Goal: Information Seeking & Learning: Learn about a topic

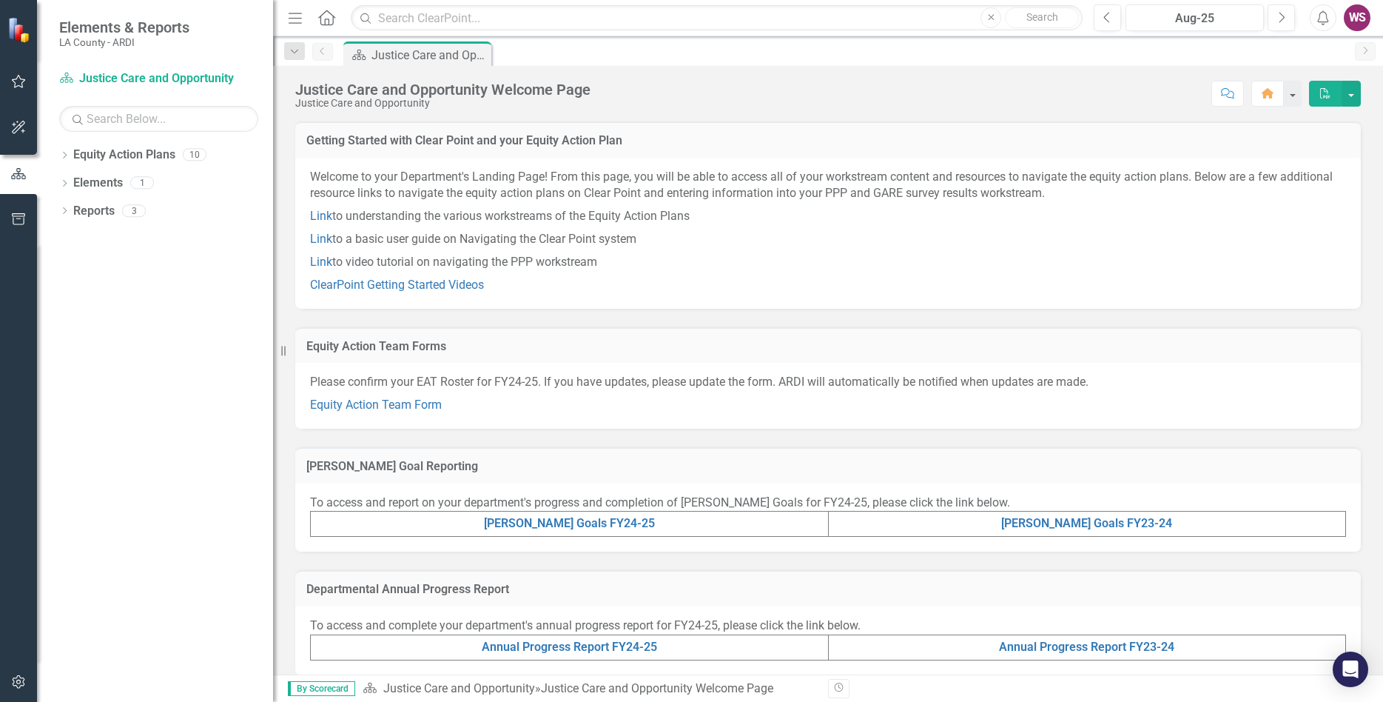
drag, startPoint x: 226, startPoint y: 172, endPoint x: 275, endPoint y: 170, distance: 48.9
click at [273, 170] on div "Elements & Reports LA County - ARDI Equity Action Plan Justice Care and Opportu…" at bounding box center [136, 351] width 273 height 702
click at [65, 156] on icon "Dropdown" at bounding box center [64, 156] width 10 height 8
click at [73, 212] on icon "Dropdown" at bounding box center [72, 210] width 11 height 9
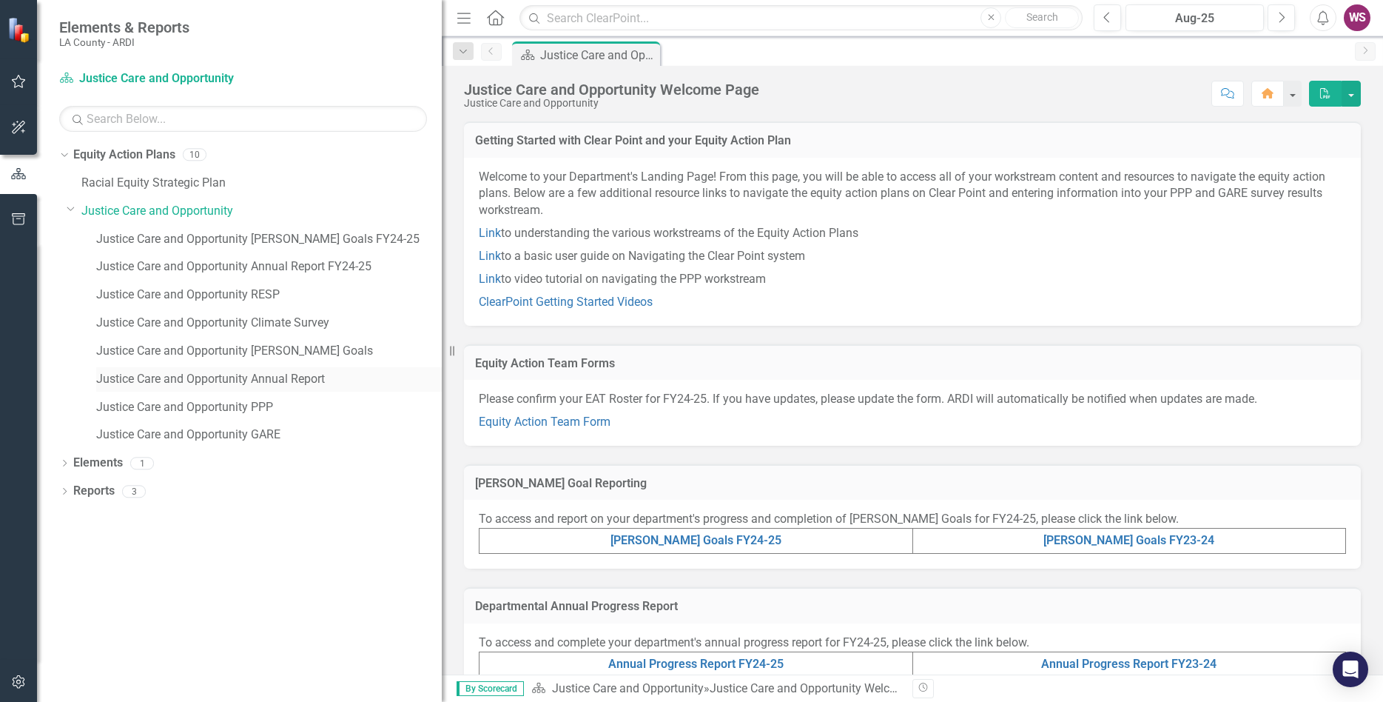
drag, startPoint x: 285, startPoint y: 345, endPoint x: 437, endPoint y: 376, distance: 155.6
click at [442, 364] on div "Elements & Reports LA County - ARDI Equity Action Plan Justice Care and Opportu…" at bounding box center [221, 351] width 442 height 702
click at [65, 465] on icon "Dropdown" at bounding box center [64, 464] width 10 height 8
click at [61, 574] on icon "Dropdown" at bounding box center [64, 576] width 10 height 8
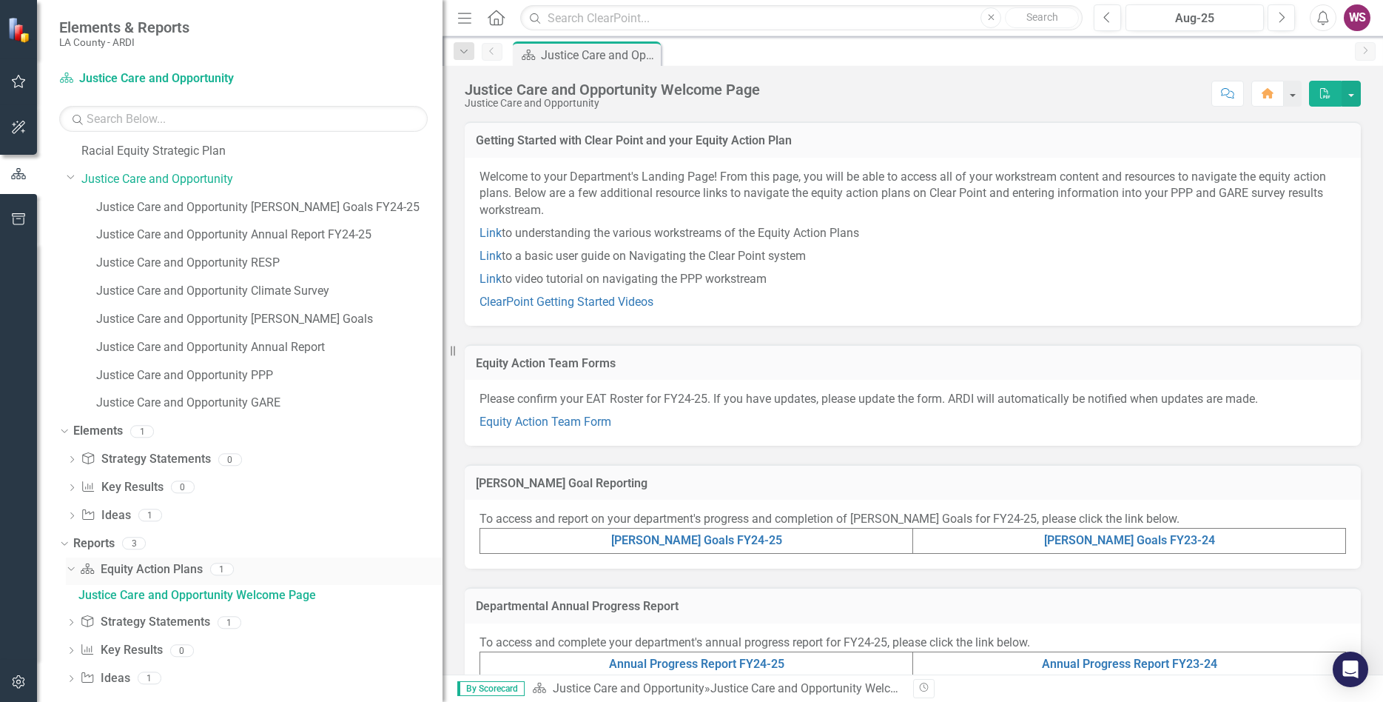
scroll to position [47, 0]
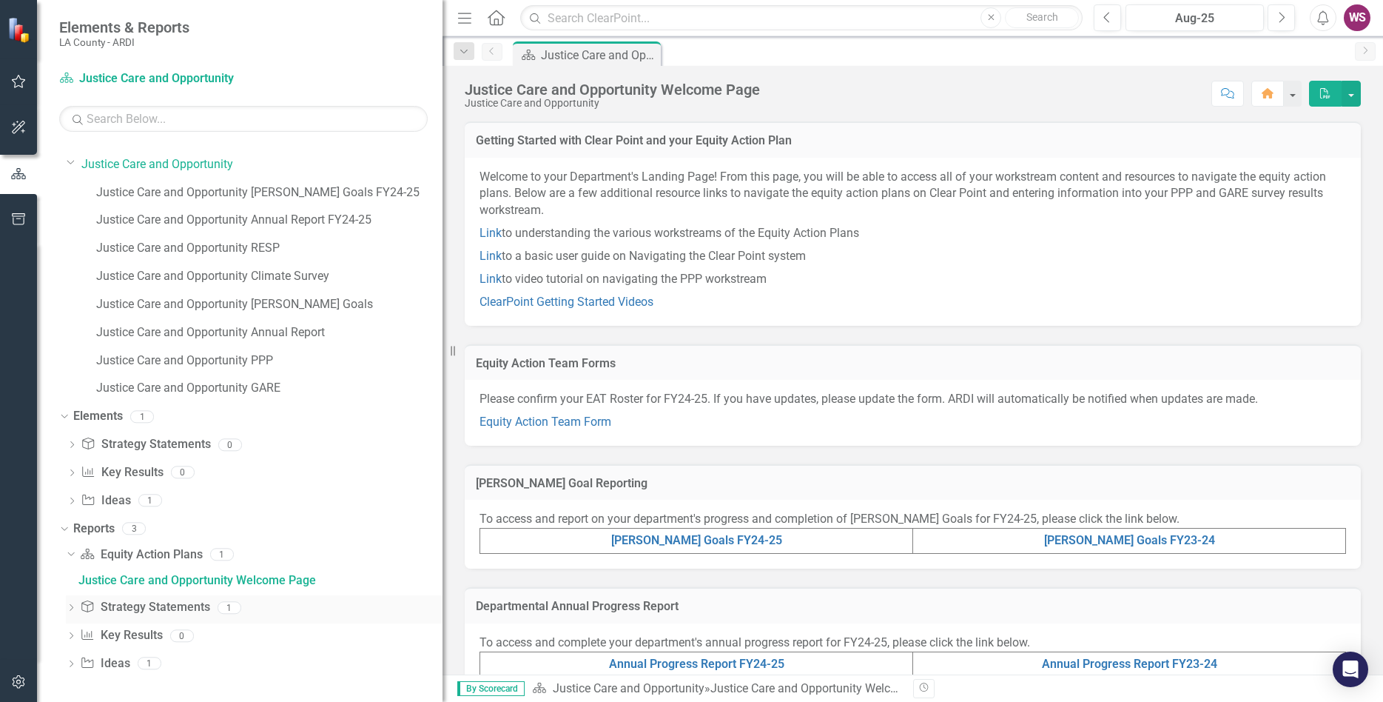
click at [67, 609] on icon "Dropdown" at bounding box center [71, 609] width 10 height 8
click at [115, 609] on div "SKRIST Report" at bounding box center [260, 607] width 364 height 13
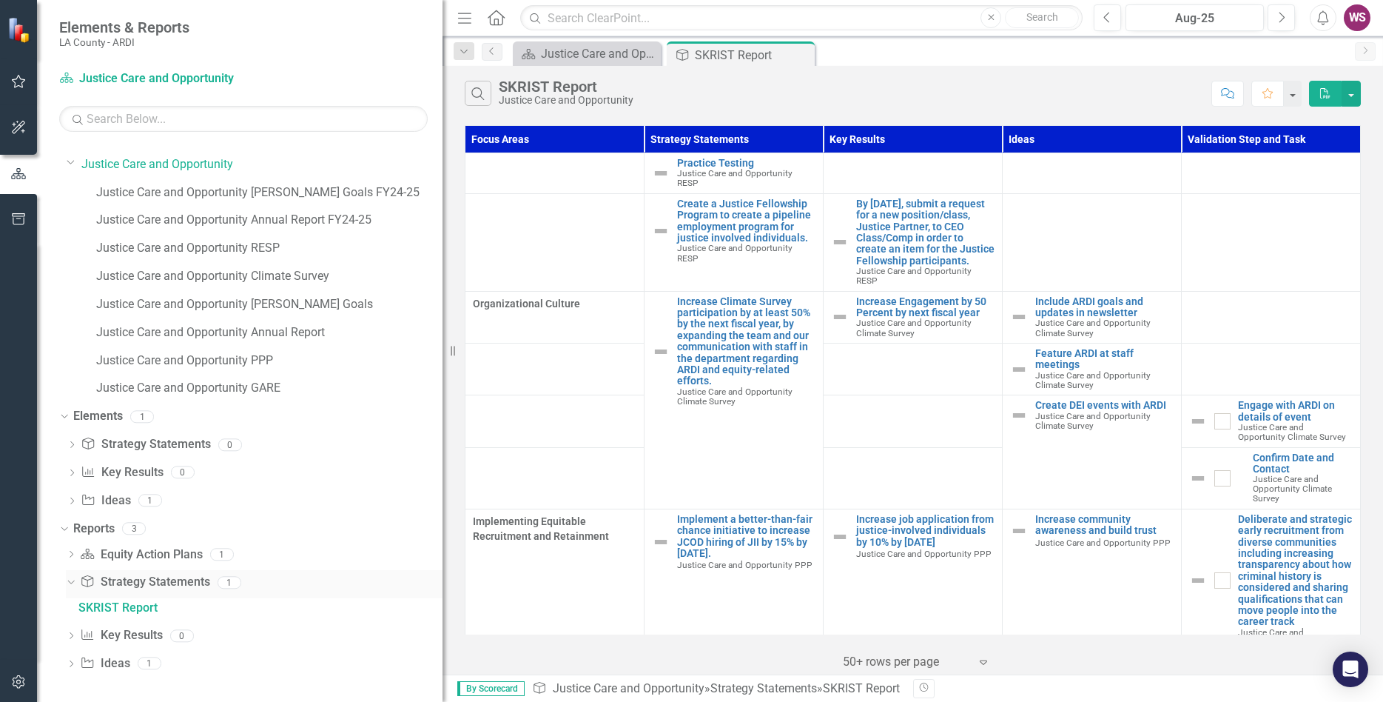
click at [70, 576] on div "Dropdown Strategy Statement Strategy Statements 1" at bounding box center [254, 584] width 377 height 28
click at [796, 55] on icon "Close" at bounding box center [800, 55] width 15 height 12
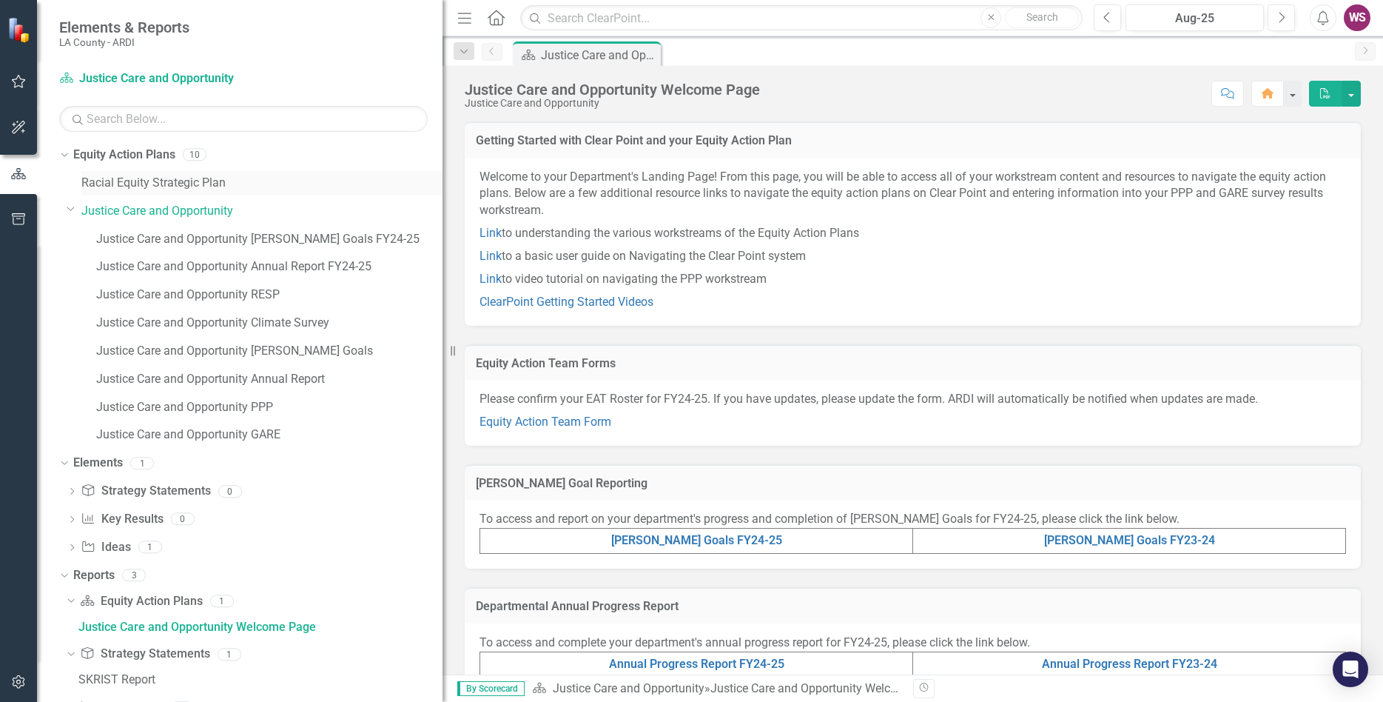
click at [141, 182] on link "Racial Equity Strategic Plan" at bounding box center [261, 183] width 361 height 17
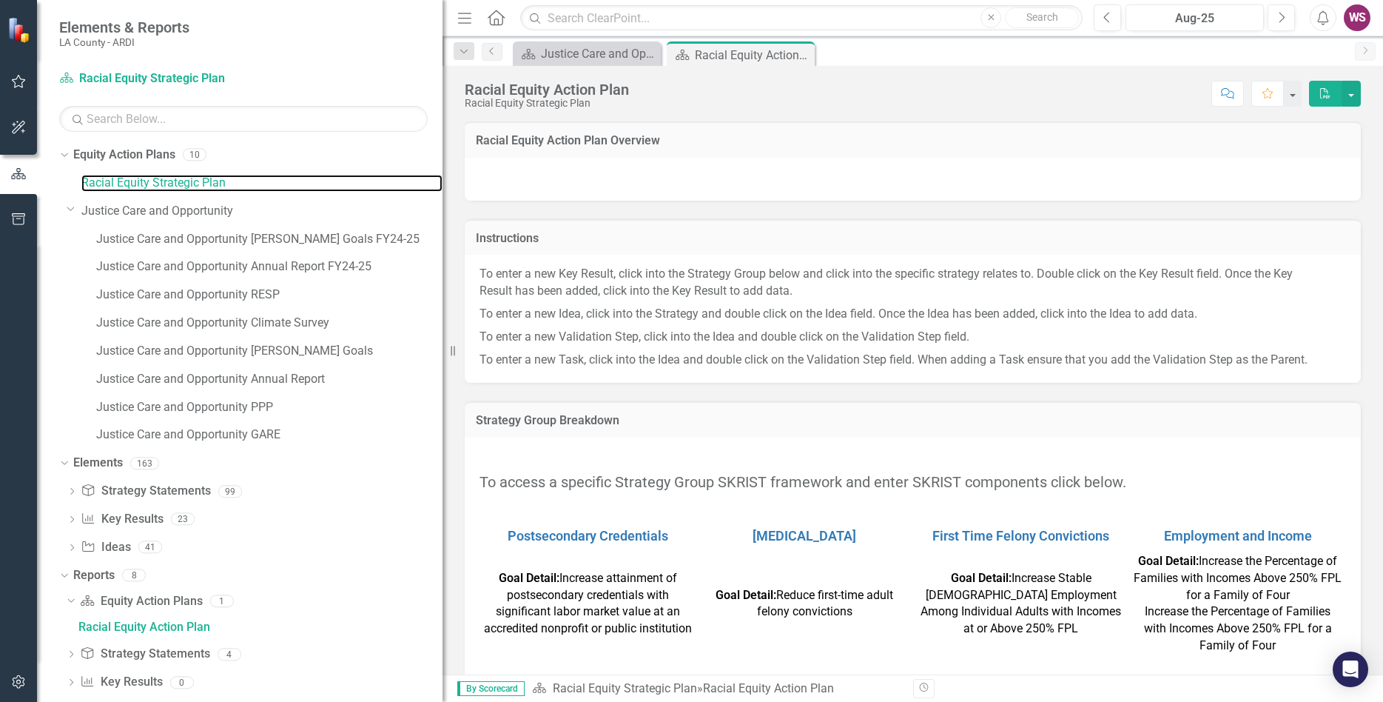
scroll to position [33, 0]
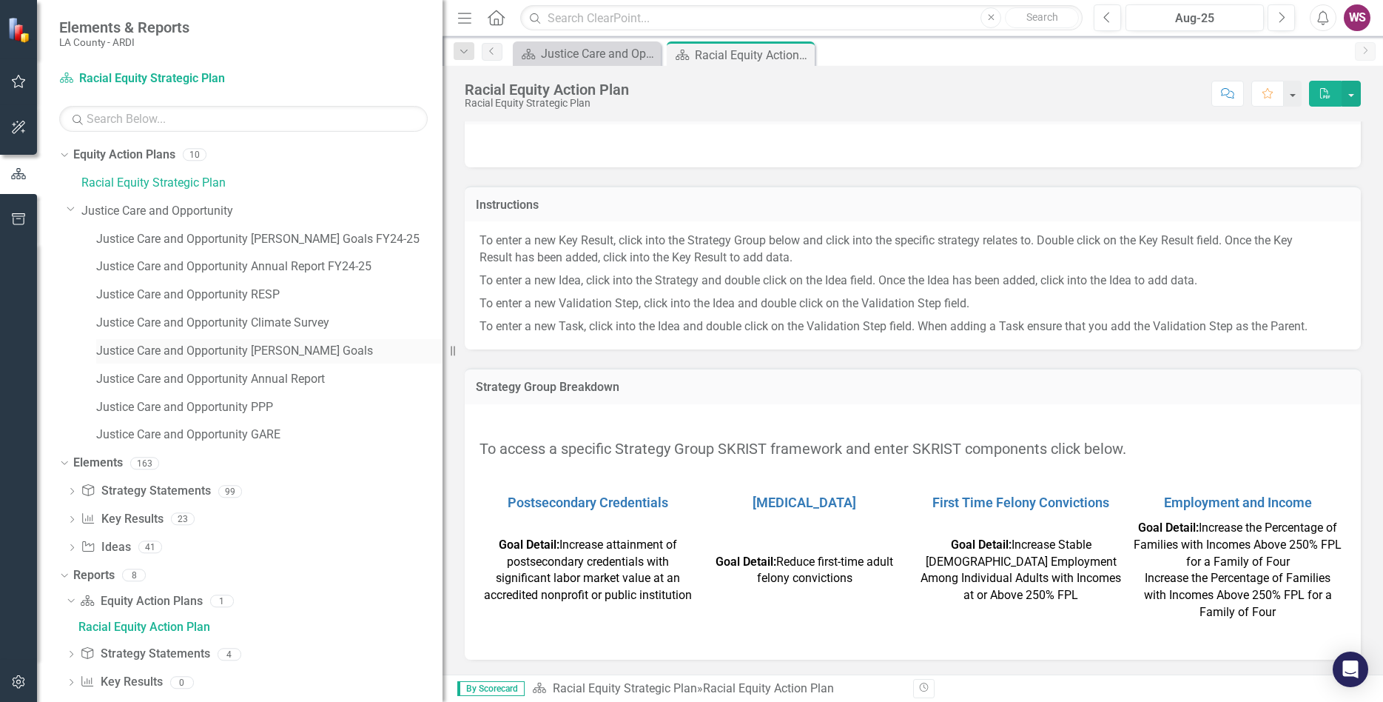
click at [180, 347] on link "Justice Care and Opportunity [PERSON_NAME] Goals" at bounding box center [269, 351] width 346 height 17
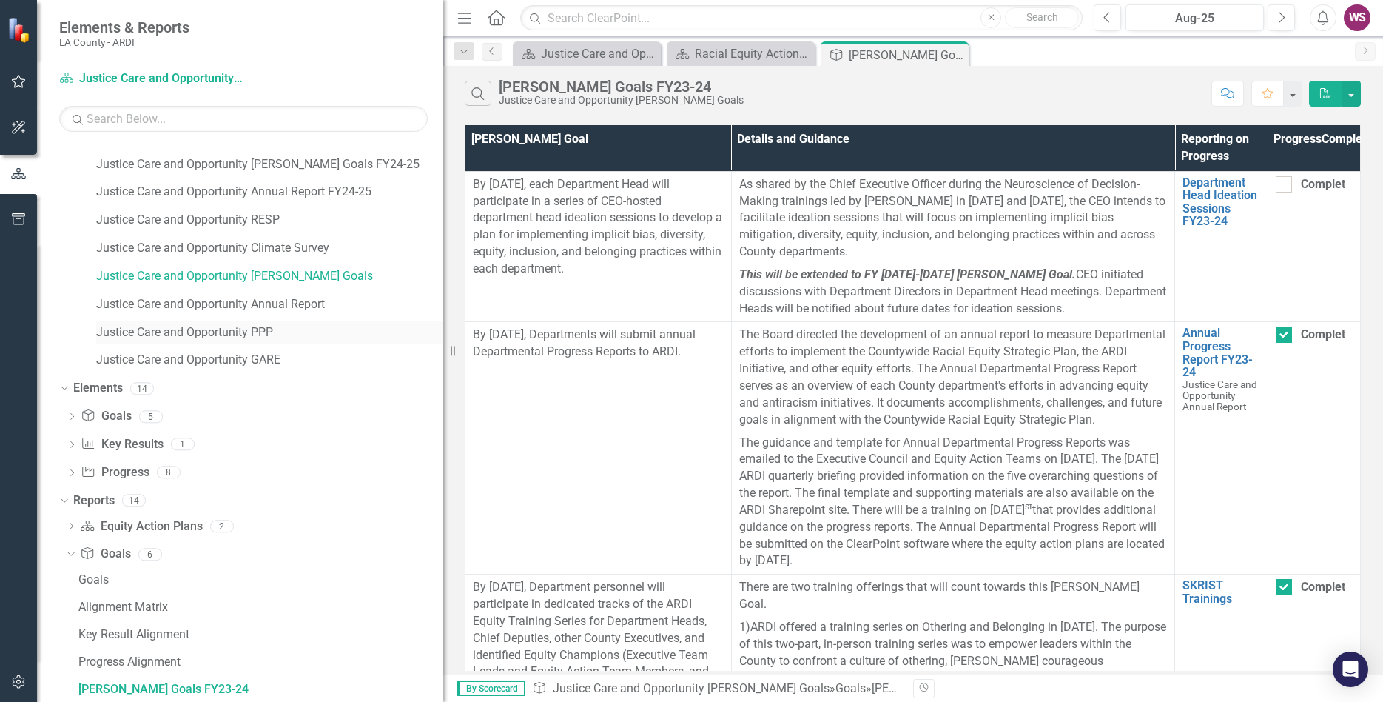
click at [237, 337] on link "Justice Care and Opportunity PPP" at bounding box center [269, 332] width 346 height 17
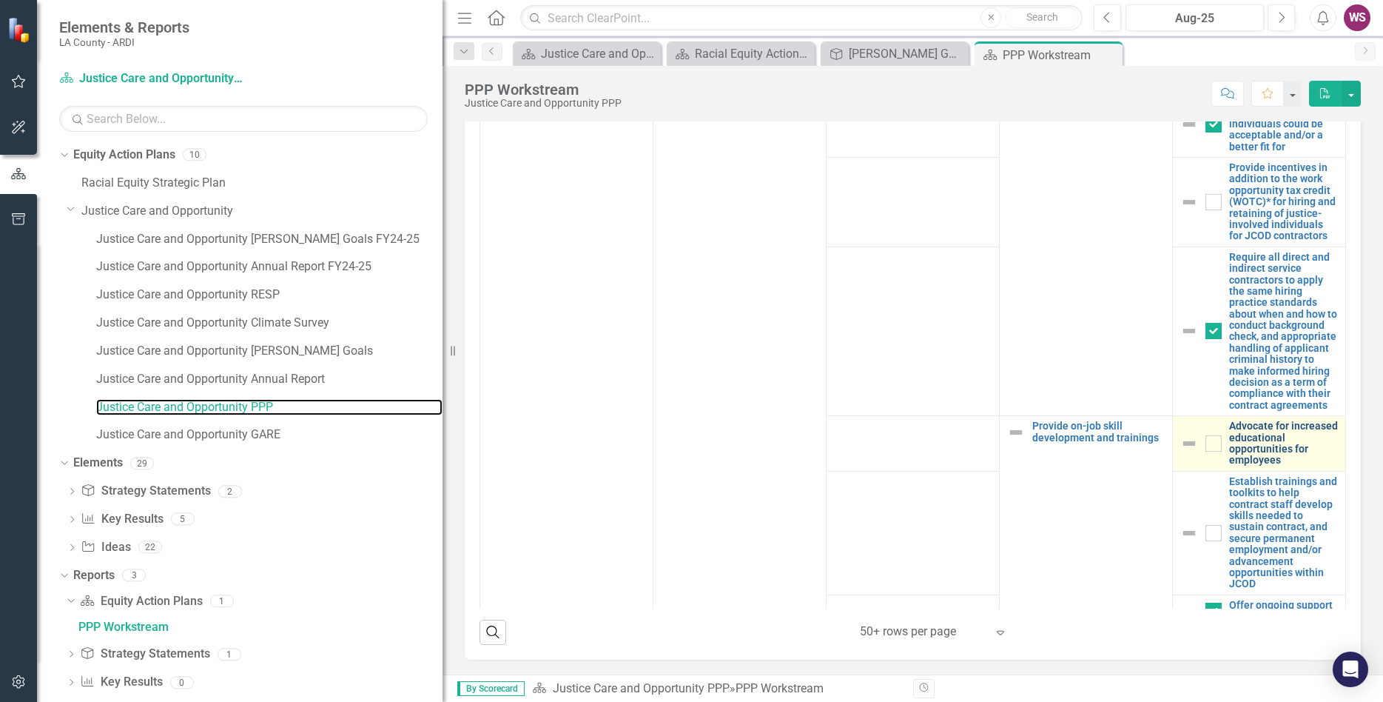
scroll to position [1297, 0]
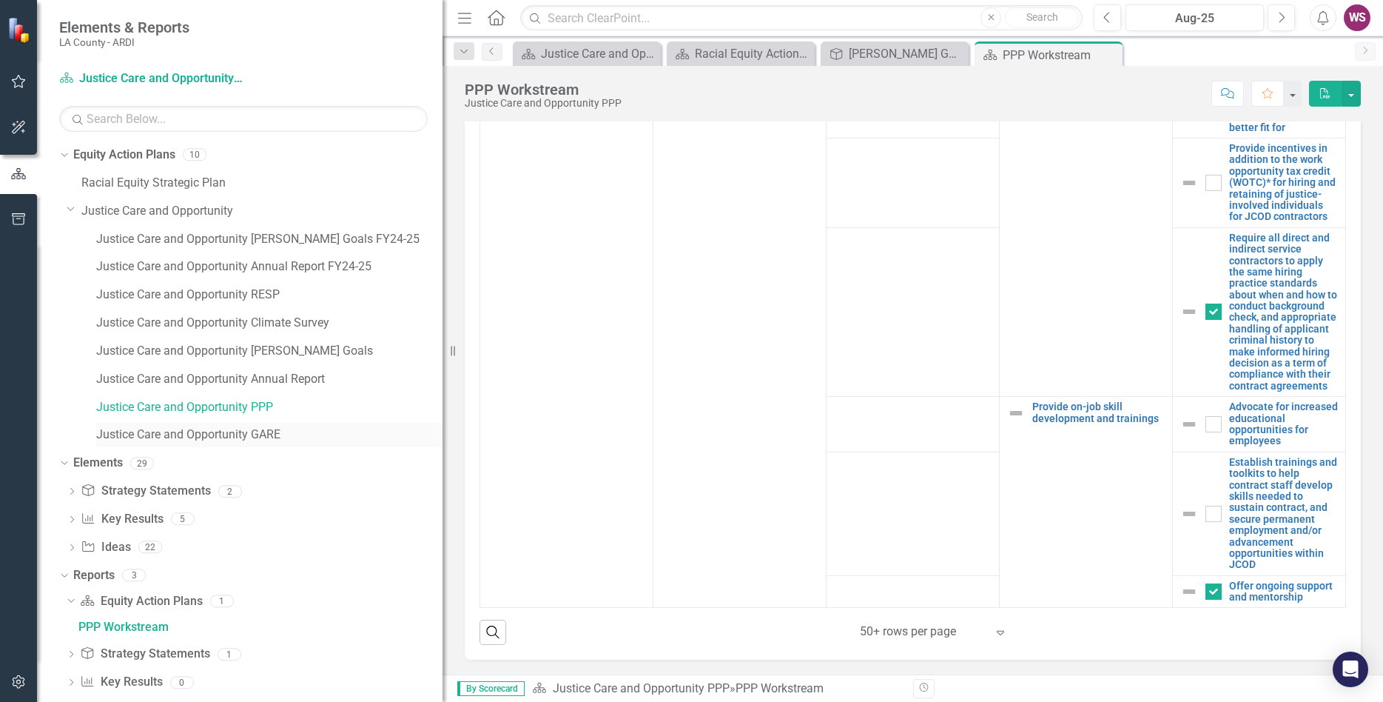
click at [243, 439] on link "Justice Care and Opportunity GARE" at bounding box center [269, 434] width 346 height 17
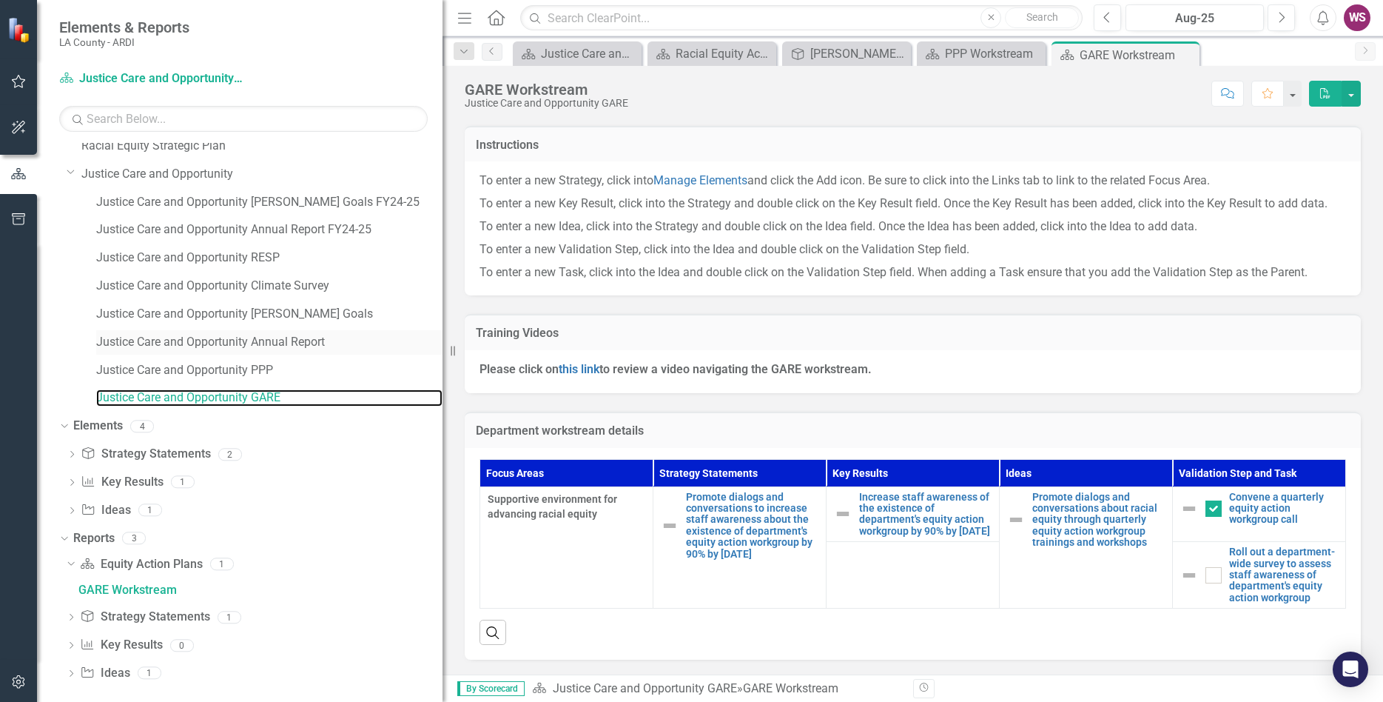
scroll to position [47, 0]
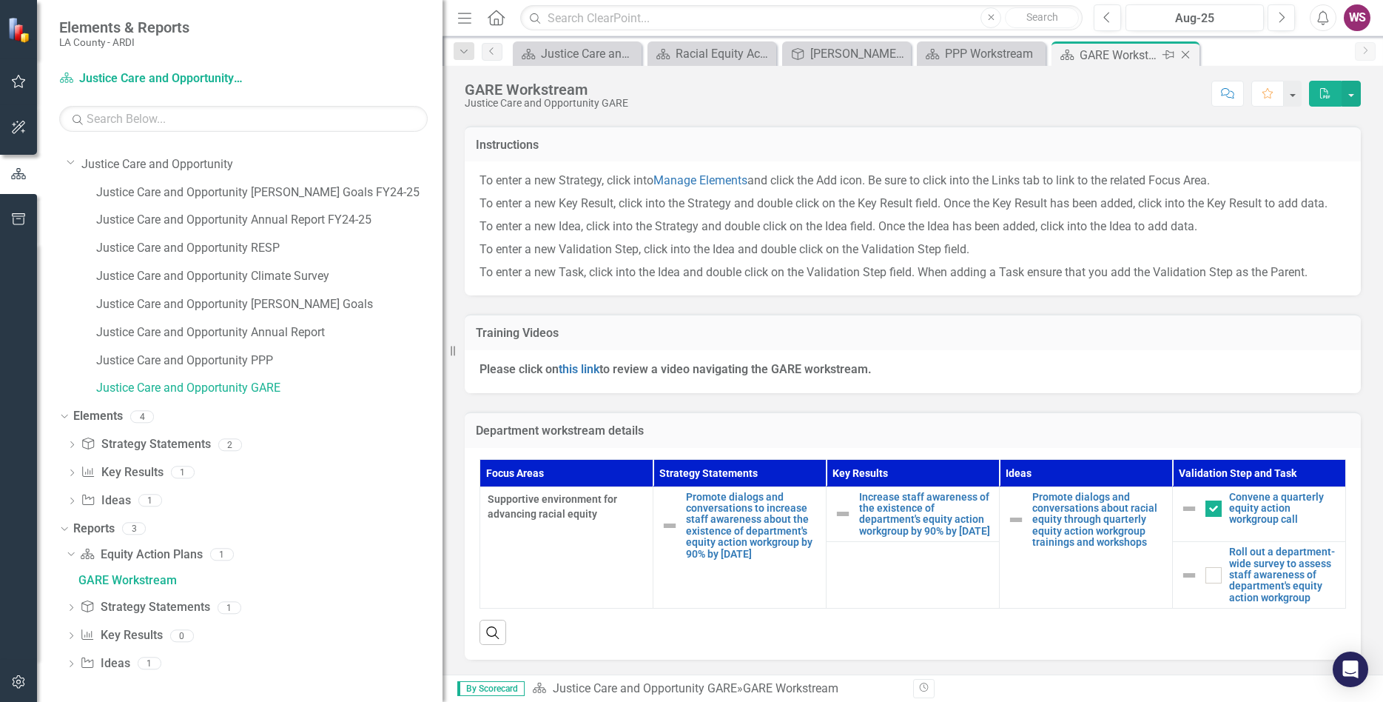
click at [1183, 55] on icon "Close" at bounding box center [1185, 55] width 15 height 12
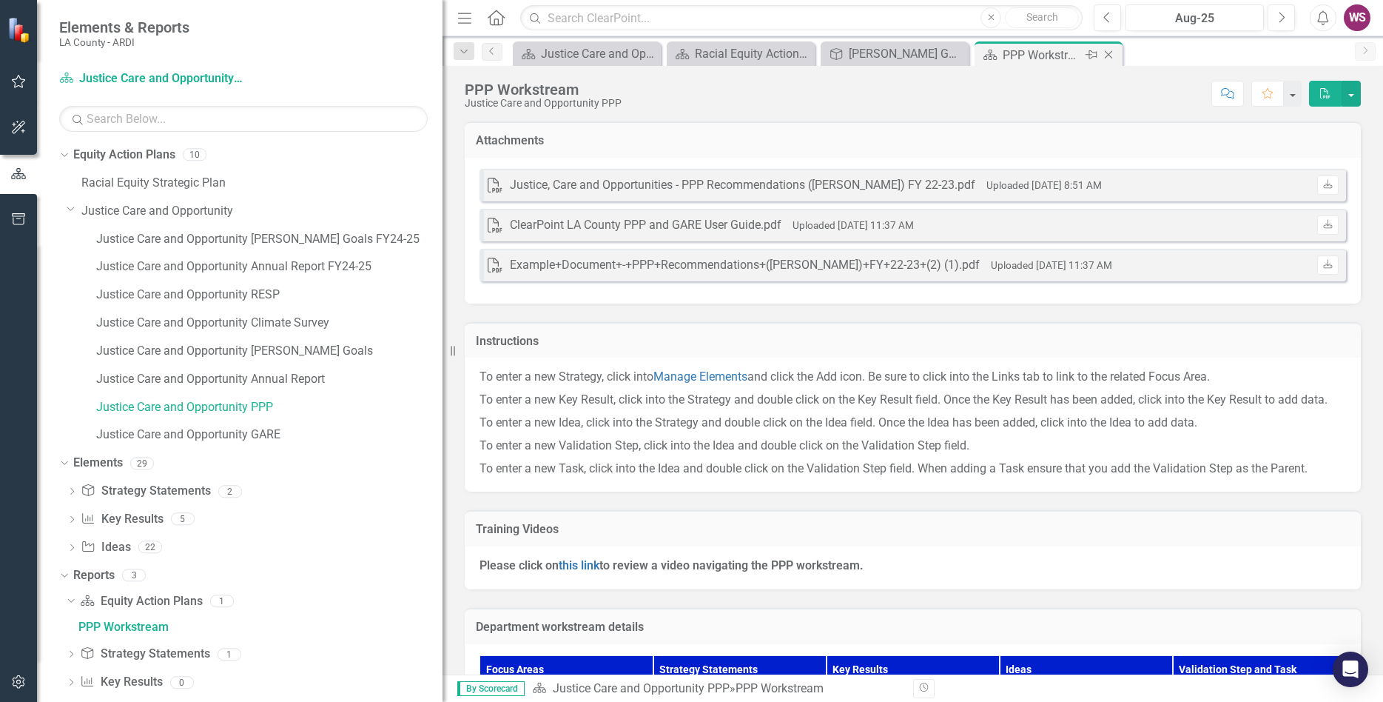
click at [1103, 53] on icon "Close" at bounding box center [1108, 55] width 15 height 12
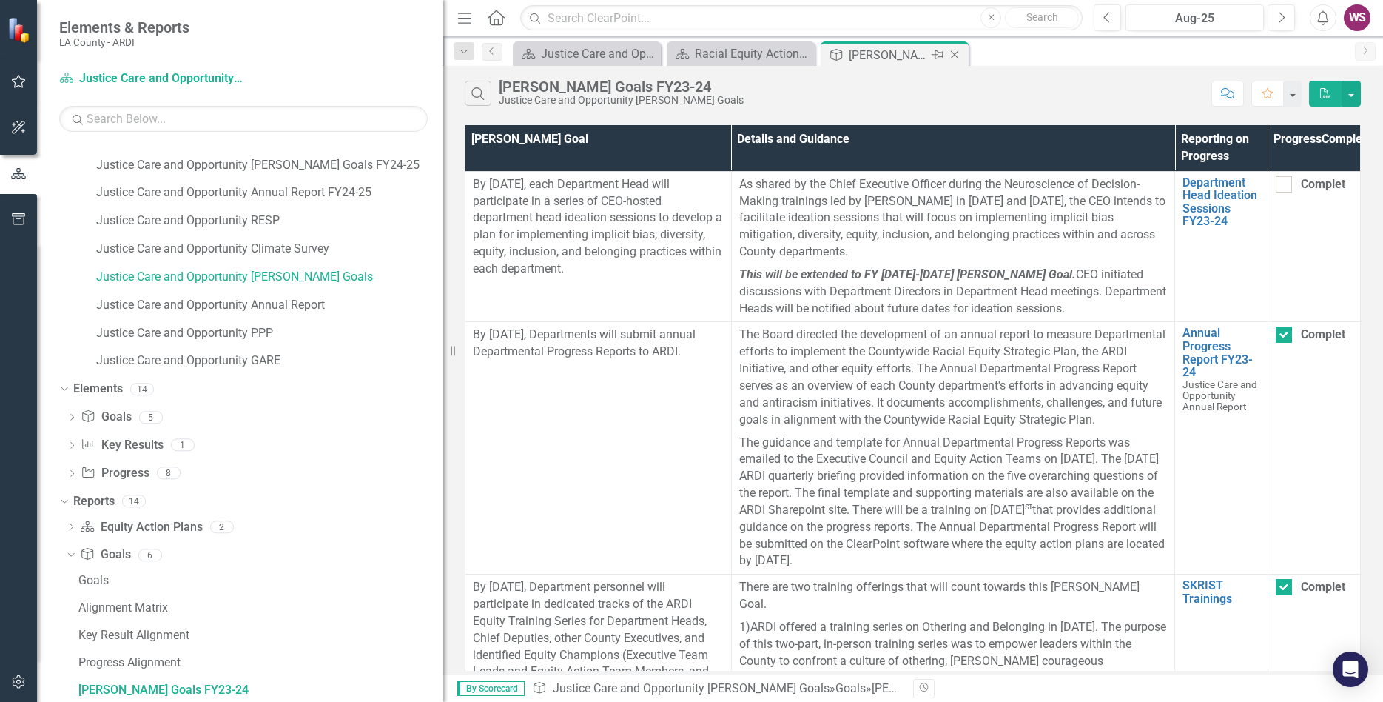
scroll to position [75, 0]
click at [955, 58] on icon "Close" at bounding box center [954, 55] width 15 height 12
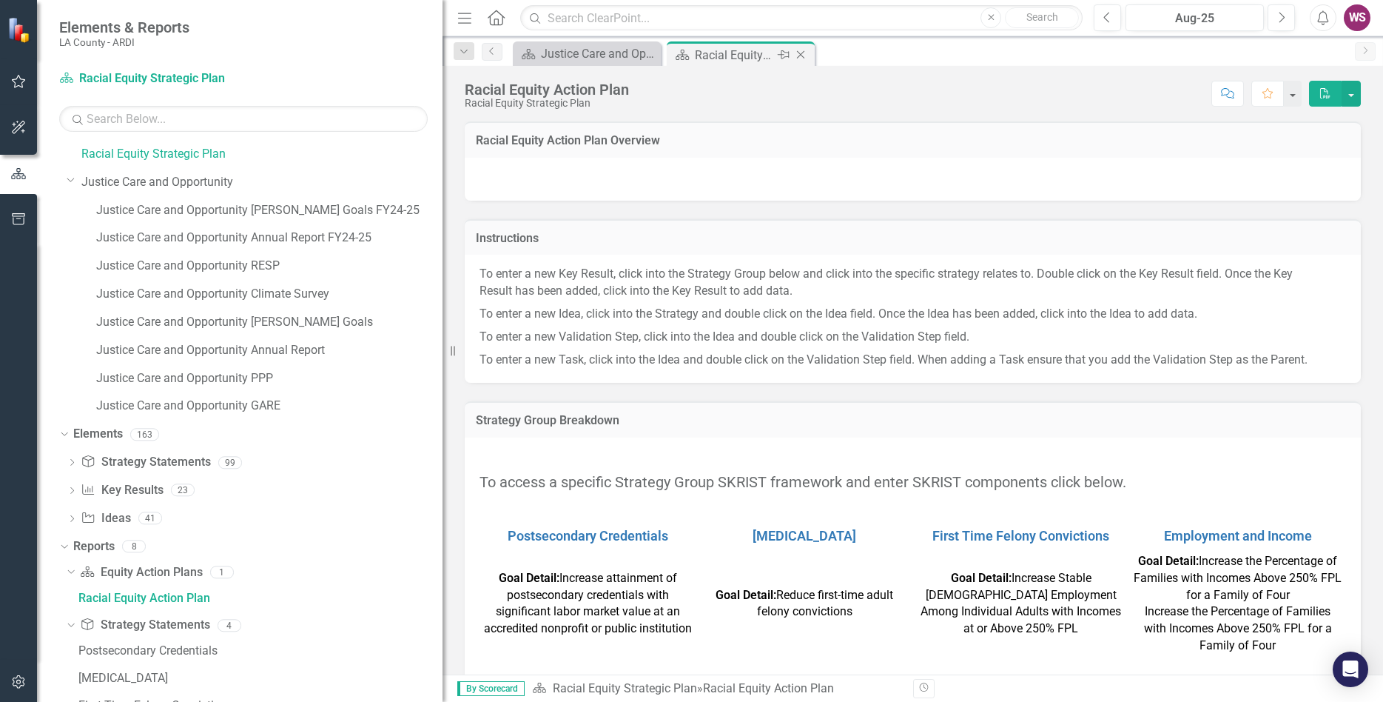
scroll to position [7, 0]
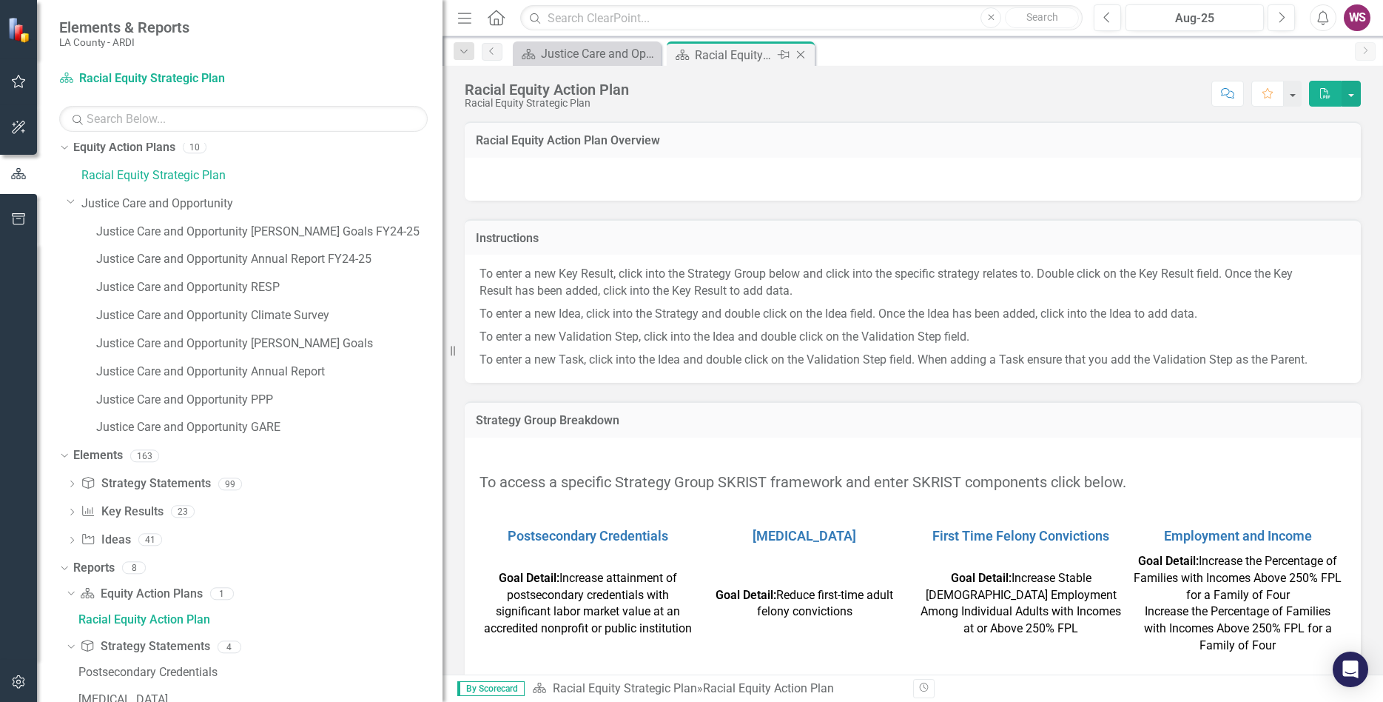
click at [801, 58] on icon "Close" at bounding box center [800, 55] width 15 height 12
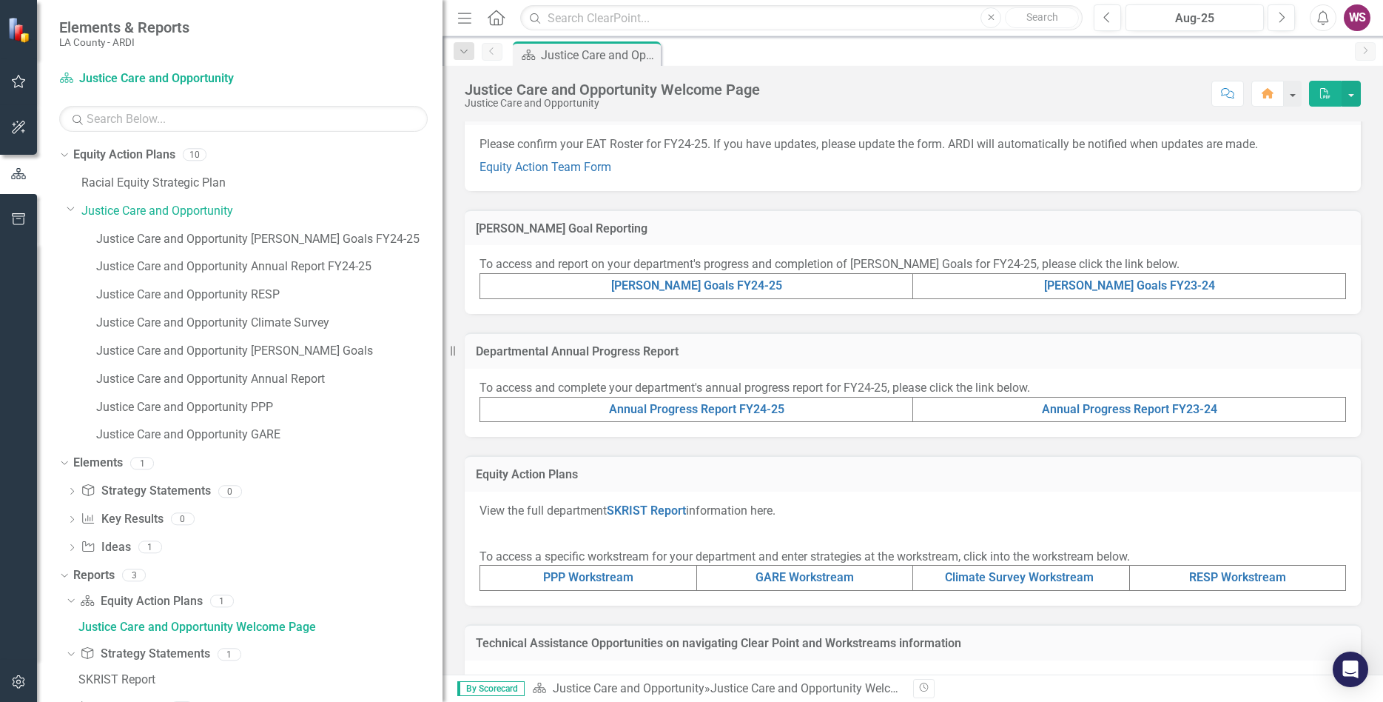
scroll to position [423, 0]
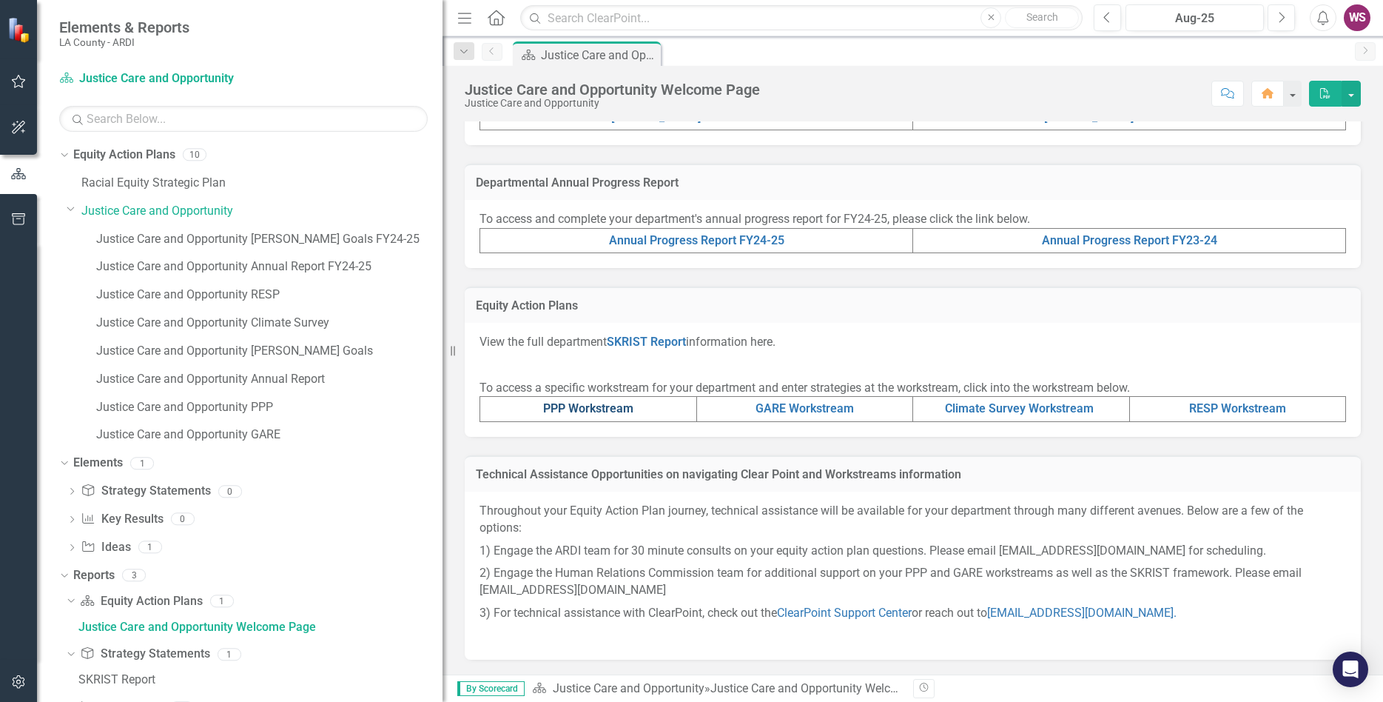
click at [606, 412] on link "PPP Workstream" at bounding box center [588, 408] width 90 height 14
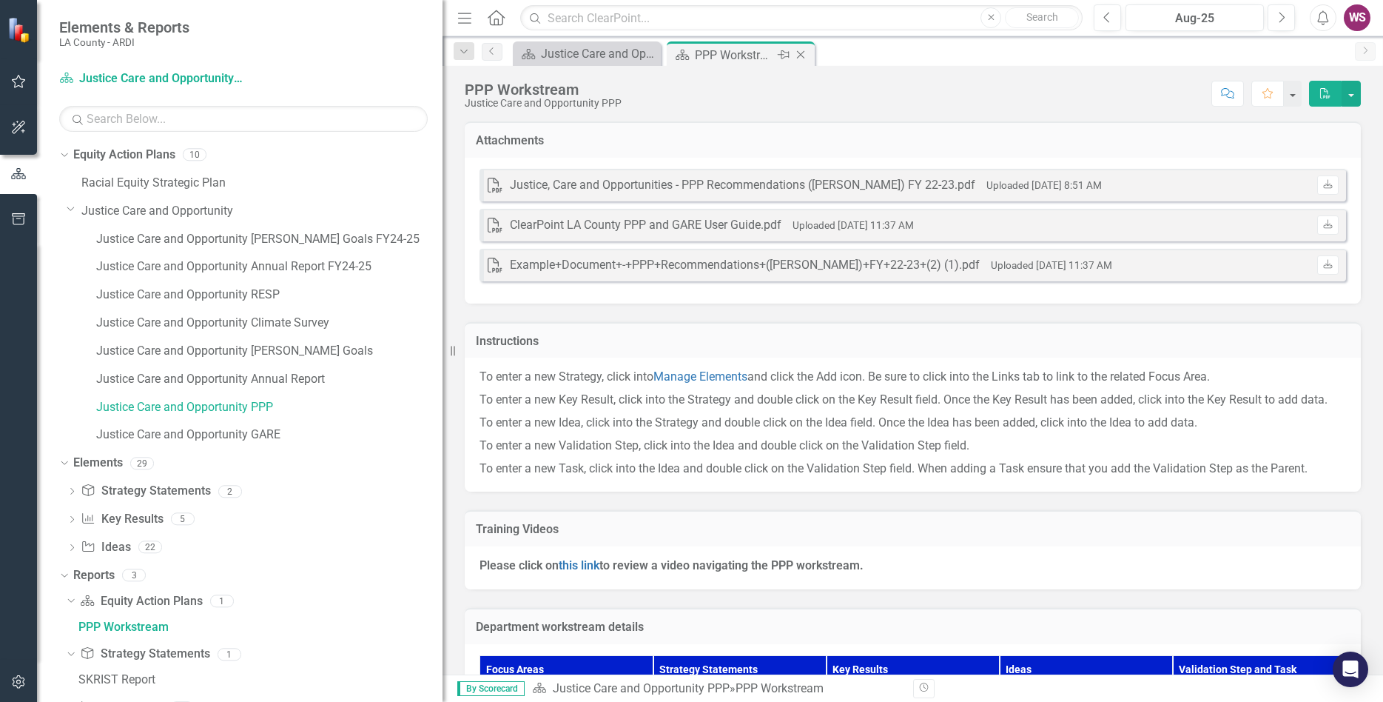
click at [794, 54] on icon "Close" at bounding box center [800, 55] width 15 height 12
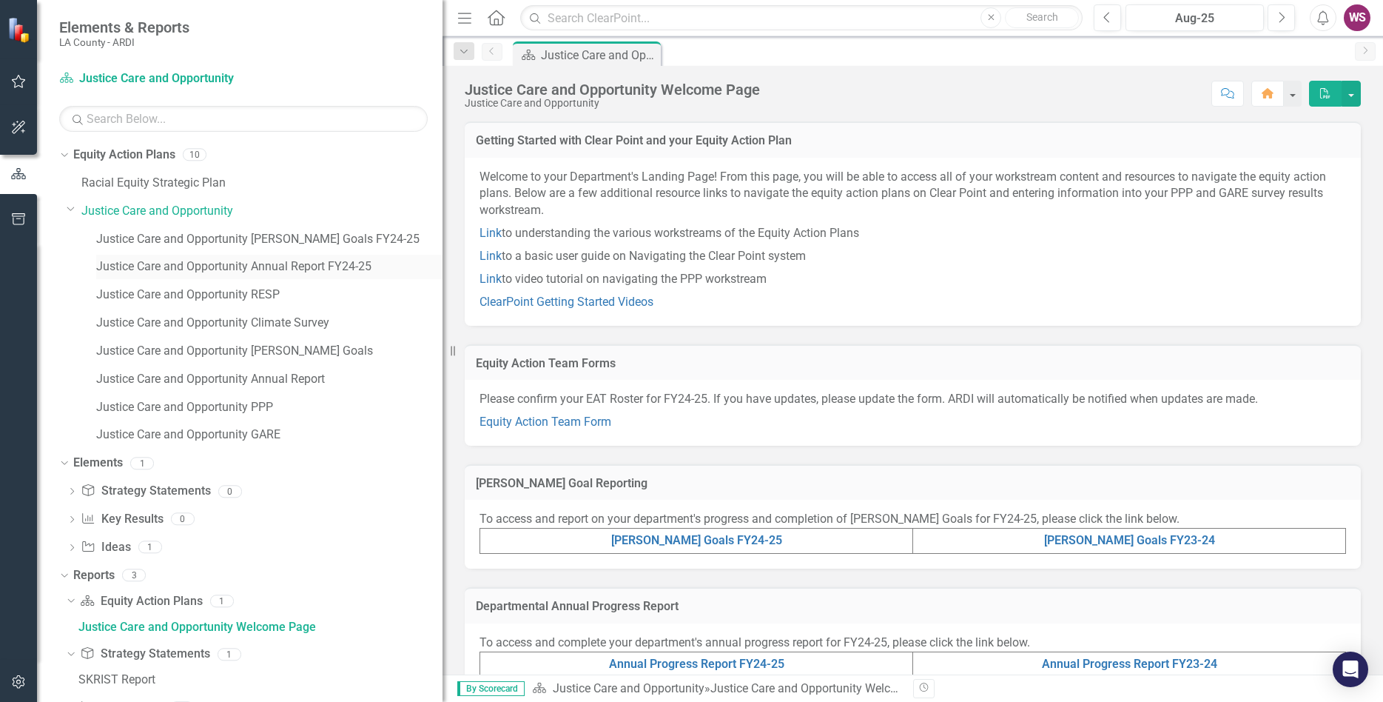
click at [287, 266] on link "Justice Care and Opportunity Annual Report FY24-25" at bounding box center [269, 266] width 346 height 17
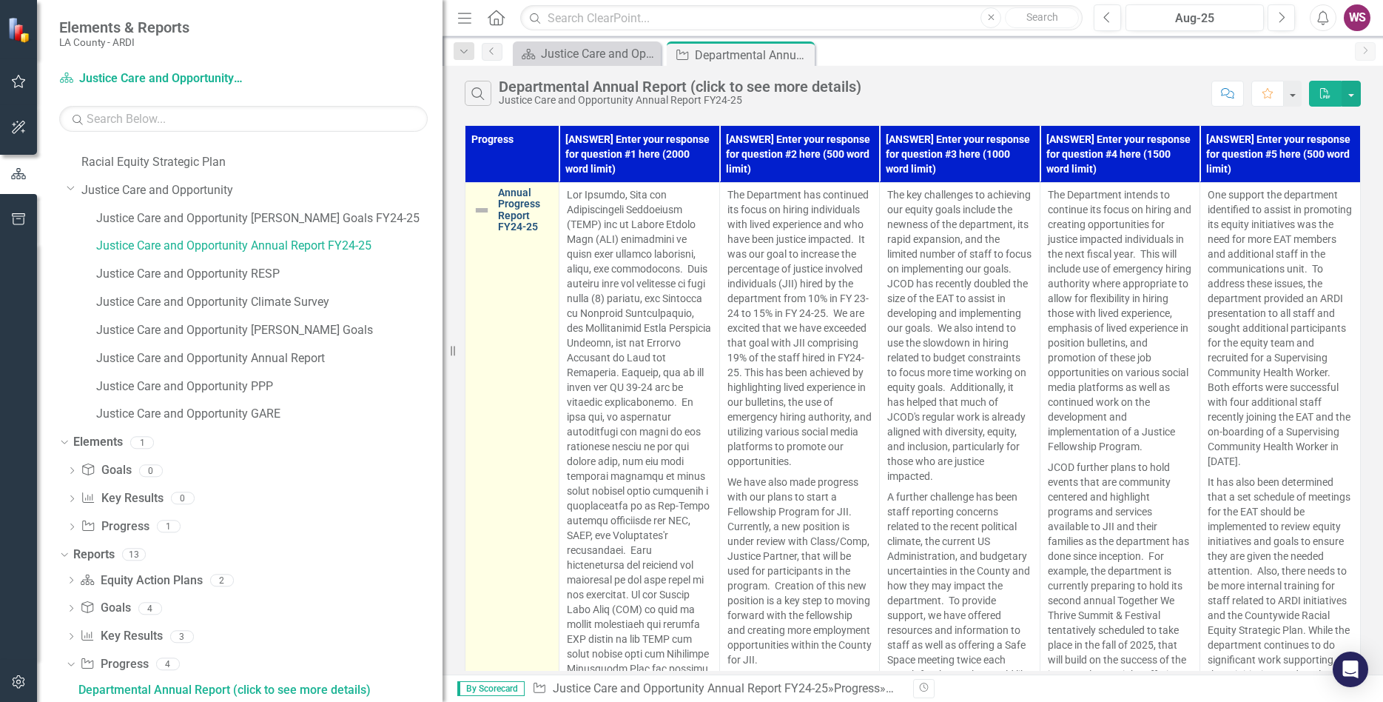
click at [512, 220] on link "Annual Progress Report FY24-25" at bounding box center [524, 210] width 53 height 46
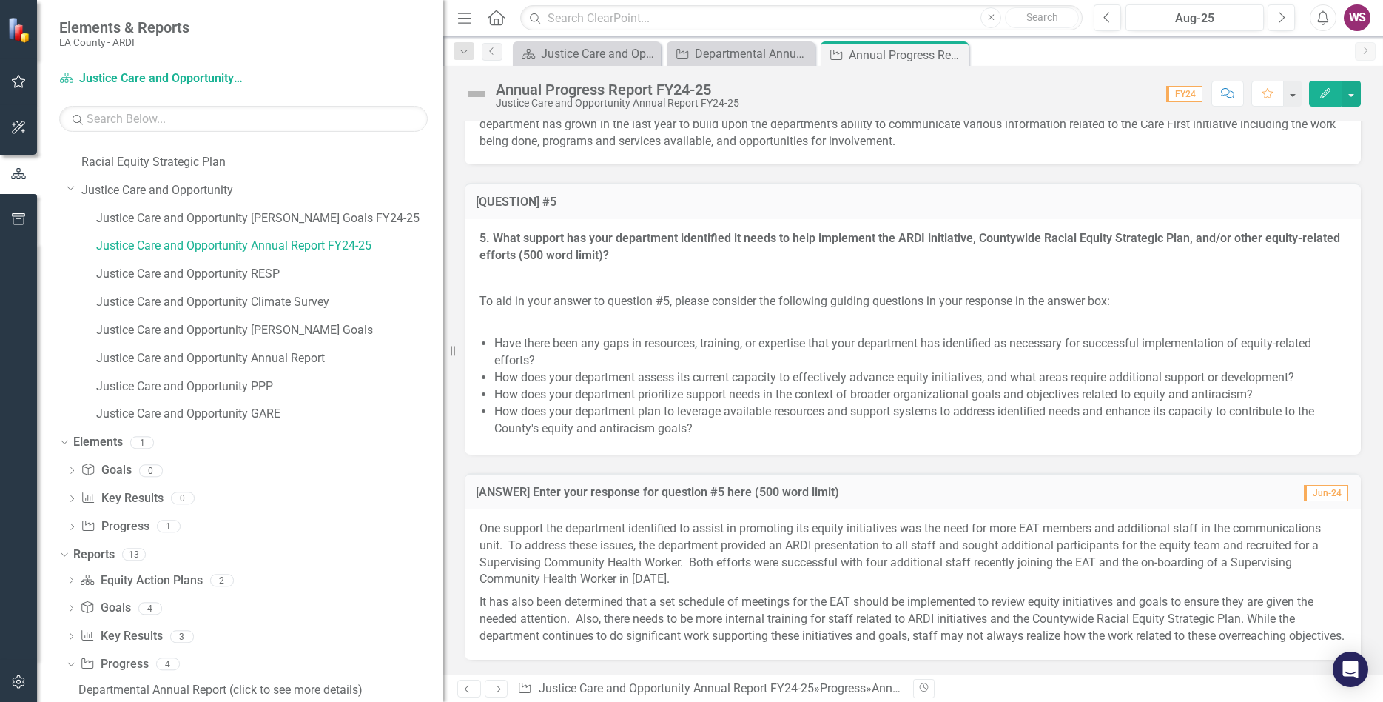
scroll to position [3979, 0]
